Goal: Entertainment & Leisure: Browse casually

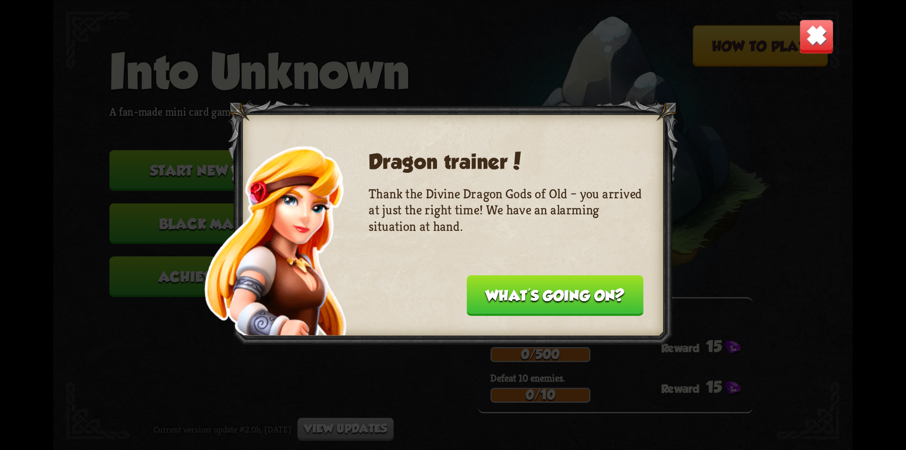
click at [504, 292] on button "What's going on?" at bounding box center [555, 295] width 177 height 41
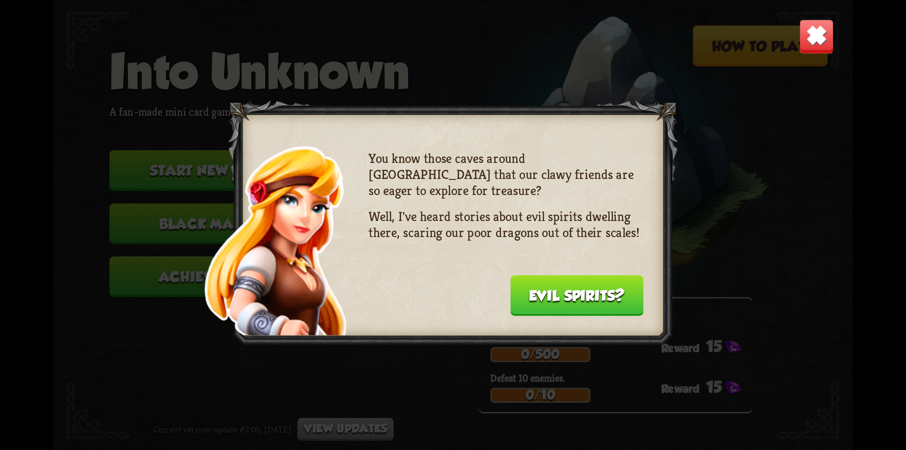
click at [504, 292] on div "You know those caves around [GEOGRAPHIC_DATA] that our clawy friends are so eag…" at bounding box center [506, 231] width 275 height 162
click at [516, 295] on button "Evil spirits?" at bounding box center [577, 295] width 134 height 41
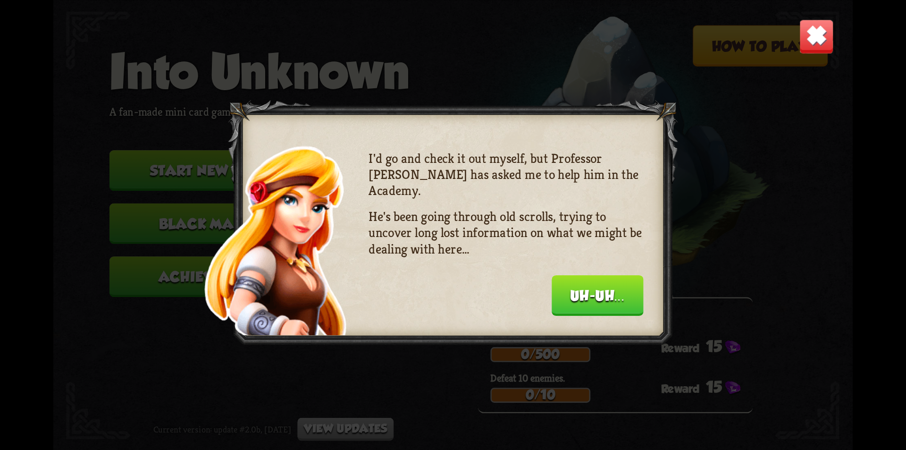
click at [810, 40] on img at bounding box center [816, 36] width 35 height 35
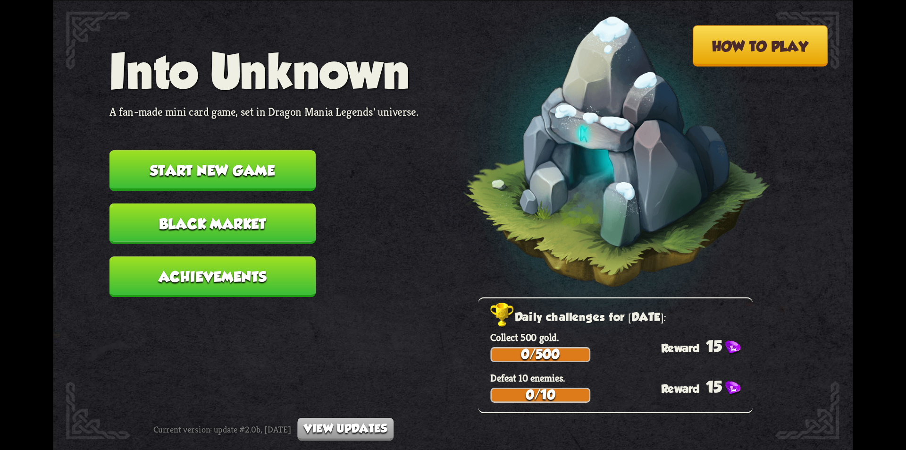
click at [573, 201] on img at bounding box center [597, 156] width 350 height 363
click at [601, 174] on img at bounding box center [597, 156] width 350 height 363
click at [286, 172] on button "Start new game" at bounding box center [213, 170] width 206 height 41
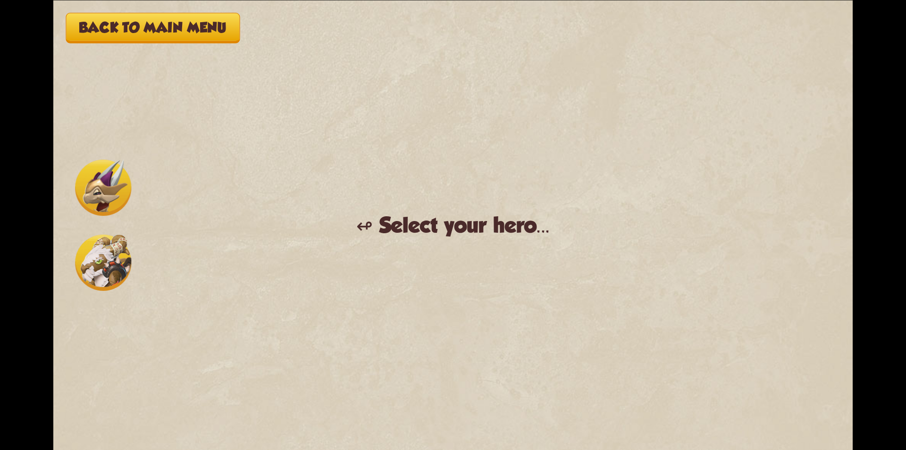
click at [100, 193] on img at bounding box center [103, 188] width 56 height 56
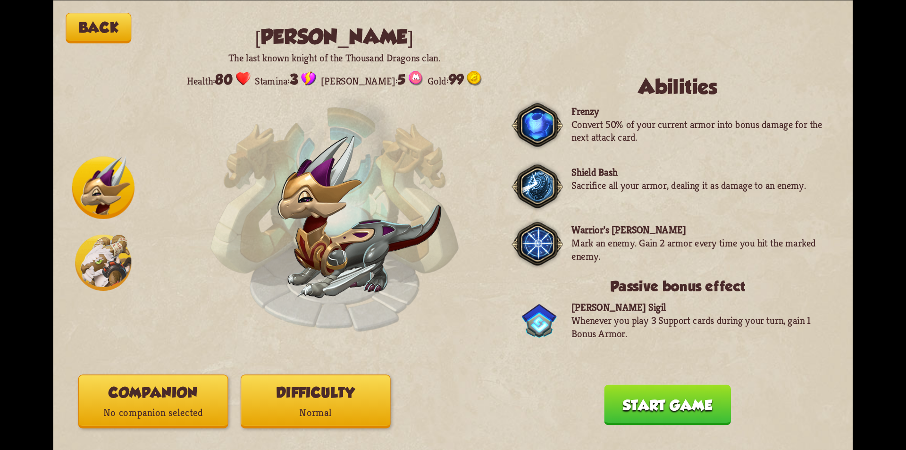
click at [676, 397] on button "Start game" at bounding box center [667, 404] width 127 height 41
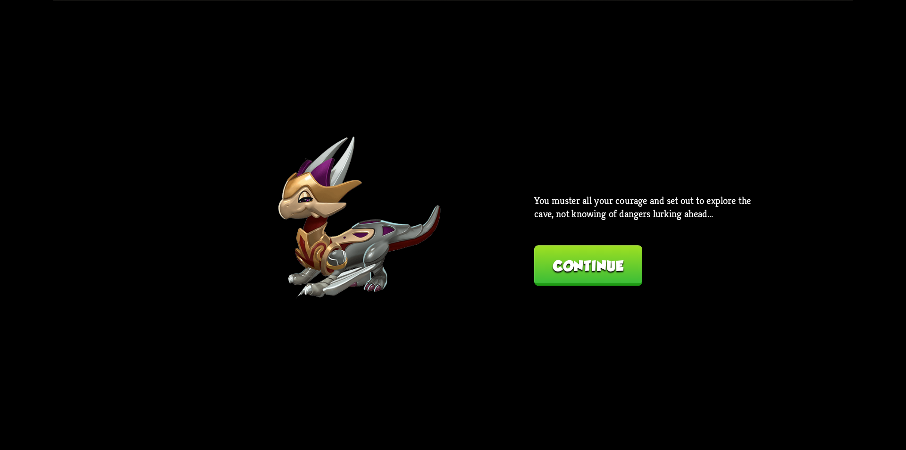
click at [564, 271] on button "Continue" at bounding box center [588, 265] width 108 height 41
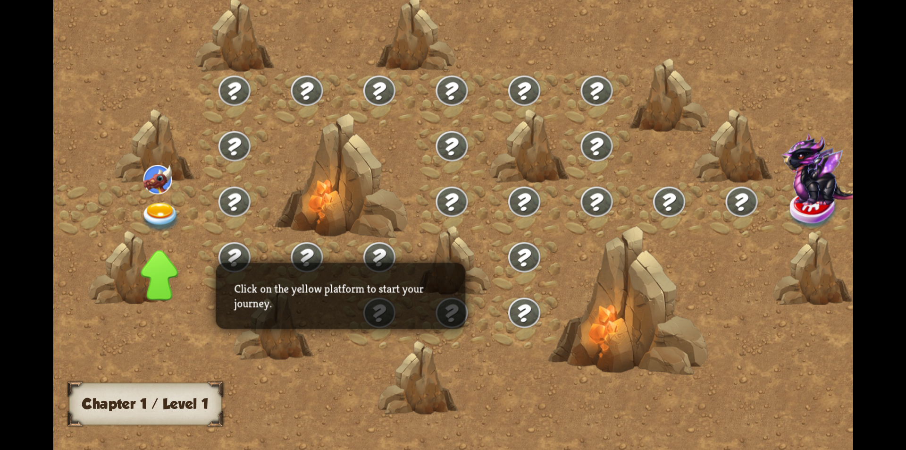
click at [724, 202] on img at bounding box center [741, 201] width 35 height 33
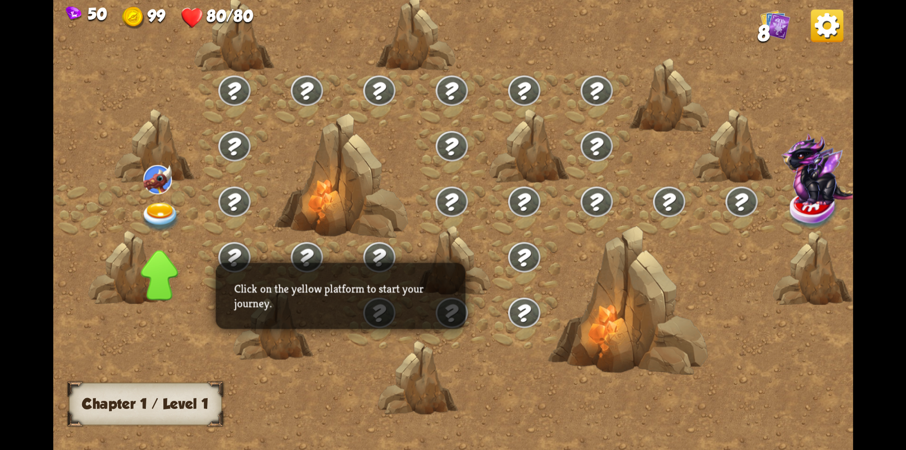
click at [192, 361] on div at bounding box center [548, 232] width 990 height 467
click at [341, 308] on p "Click on the yellow platform to start your journey." at bounding box center [341, 295] width 212 height 29
click at [713, 200] on div at bounding box center [742, 210] width 73 height 56
click at [146, 216] on img at bounding box center [161, 216] width 40 height 29
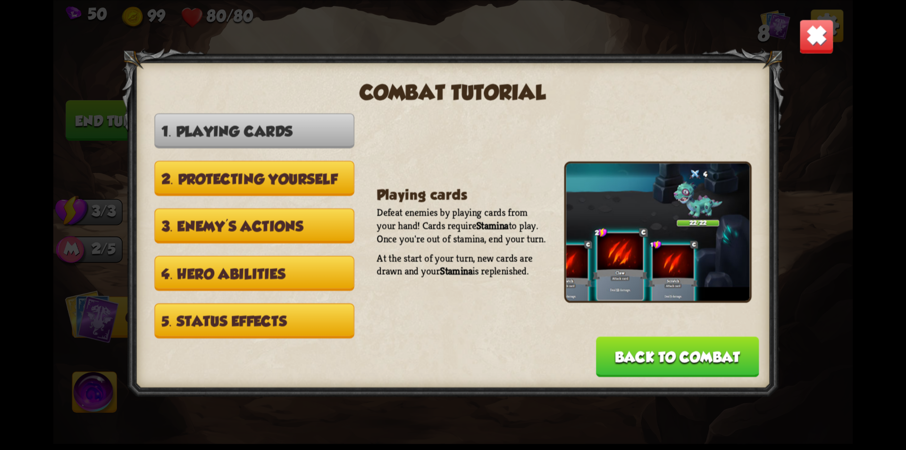
click at [157, 205] on div at bounding box center [453, 225] width 662 height 354
click at [625, 359] on button "Back to combat" at bounding box center [677, 356] width 163 height 41
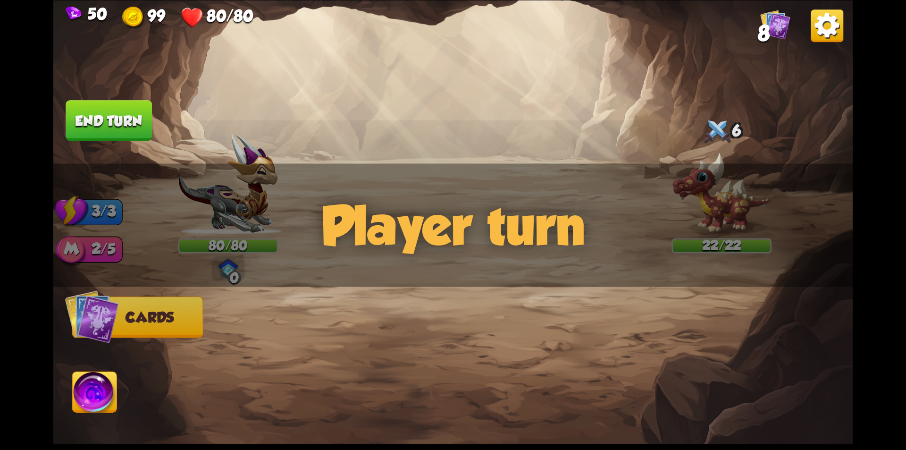
click at [433, 312] on div at bounding box center [533, 350] width 640 height 200
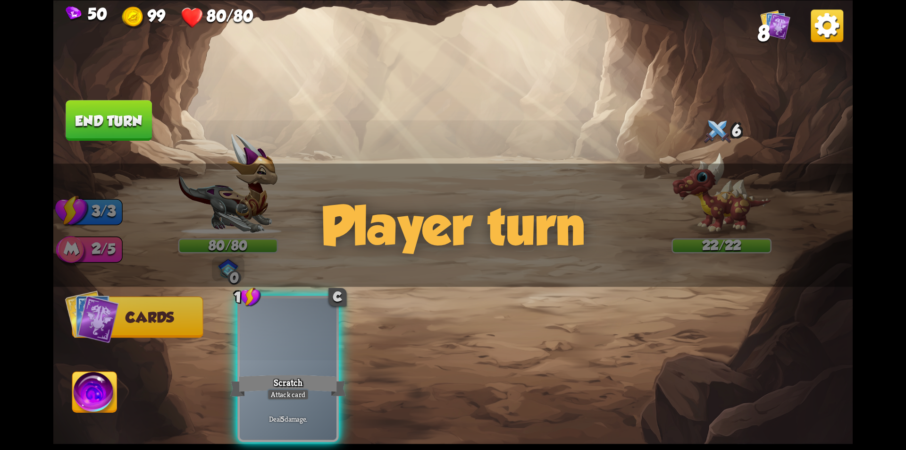
click at [388, 317] on div "1 C Scratch Attack card Deal 5 damage." at bounding box center [533, 350] width 640 height 200
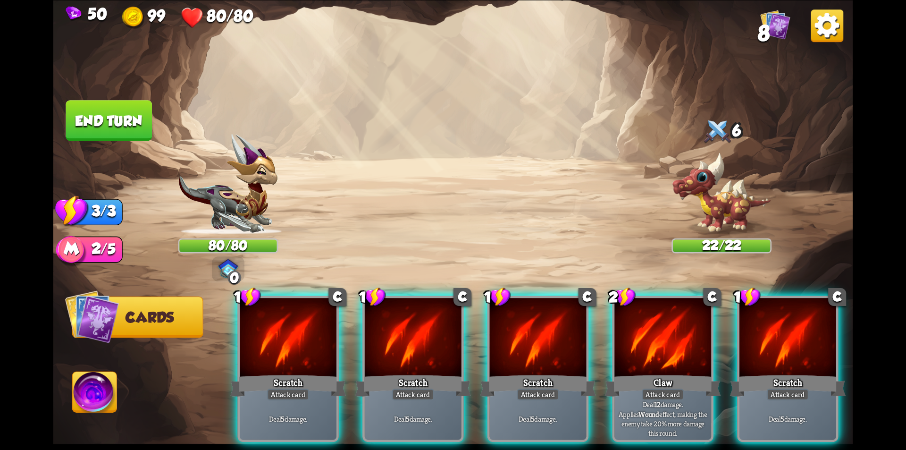
drag, startPoint x: 401, startPoint y: 343, endPoint x: 404, endPoint y: 265, distance: 77.9
click at [404, 265] on div "1 C Scratch Attack card Deal 5 damage. 1 C Scratch Attack card Deal 5 damage. 1…" at bounding box center [533, 350] width 640 height 200
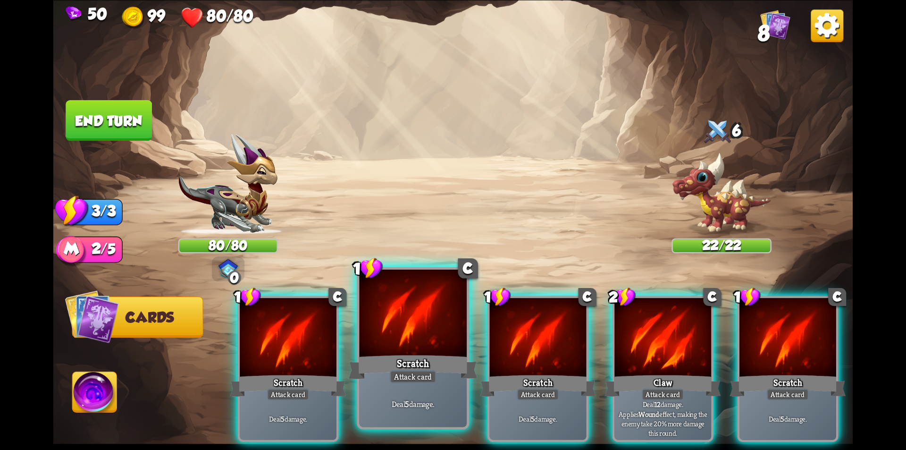
click at [397, 343] on div at bounding box center [413, 314] width 108 height 91
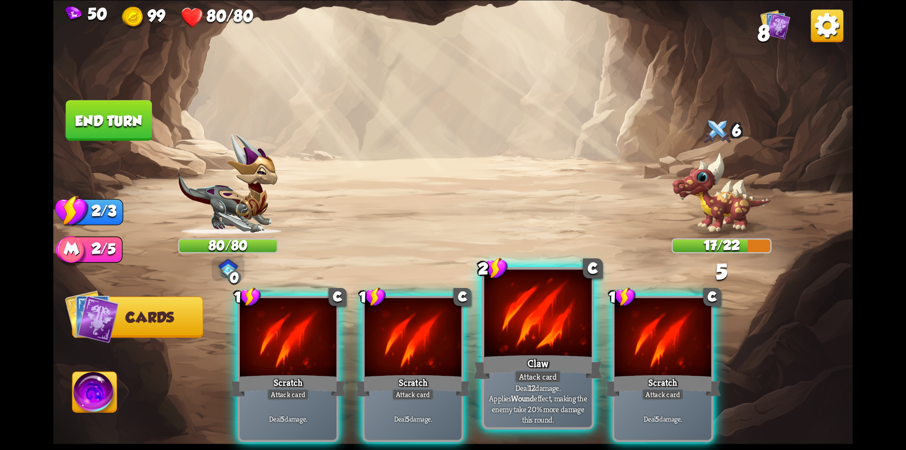
click at [514, 354] on div "Claw" at bounding box center [537, 367] width 129 height 29
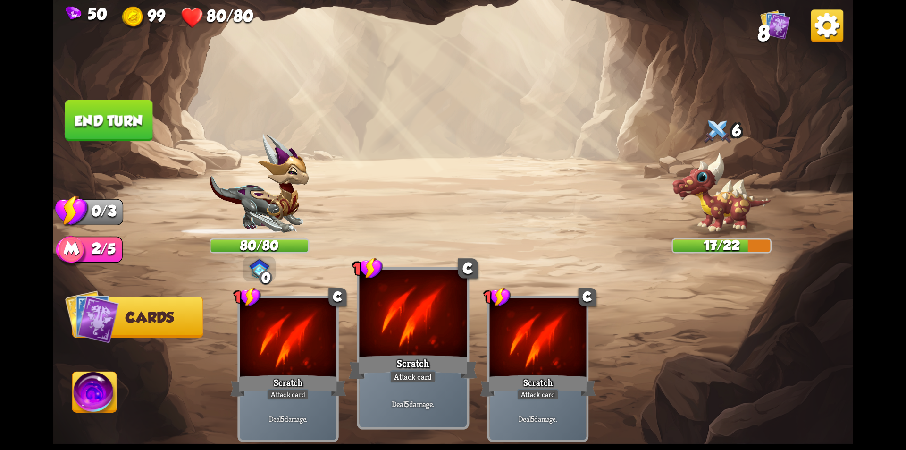
click at [379, 358] on div "Scratch" at bounding box center [413, 367] width 129 height 29
